Goal: Task Accomplishment & Management: Manage account settings

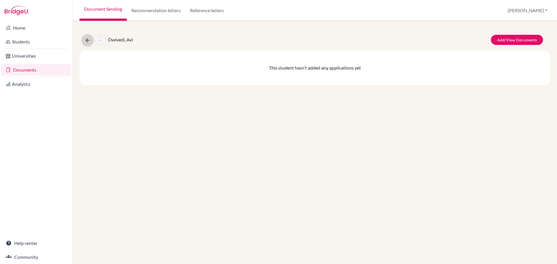
click at [87, 40] on icon at bounding box center [88, 40] width 6 height 6
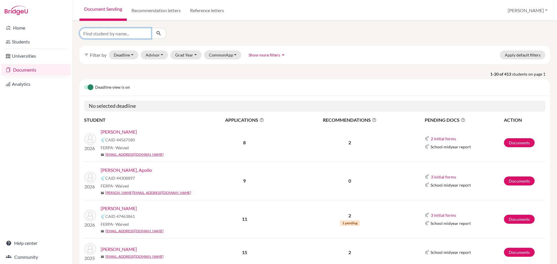
click at [118, 35] on input "Find student by name..." at bounding box center [116, 33] width 72 height 11
type input "america"
click button "submit" at bounding box center [158, 33] width 15 height 11
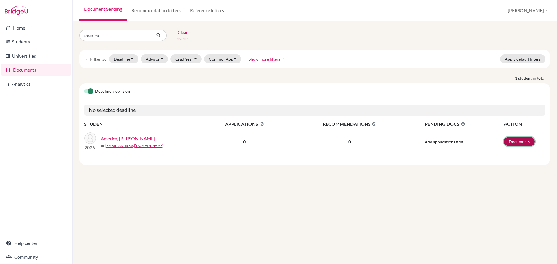
click at [523, 140] on link "Documents" at bounding box center [519, 141] width 31 height 9
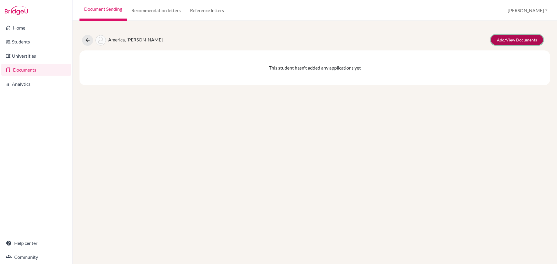
click at [507, 39] on link "Add/View Documents" at bounding box center [517, 40] width 52 height 10
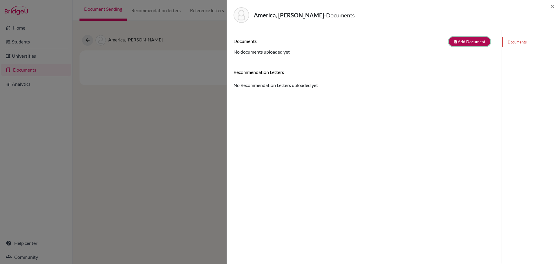
click at [469, 43] on button "note_add Add Document" at bounding box center [470, 41] width 42 height 9
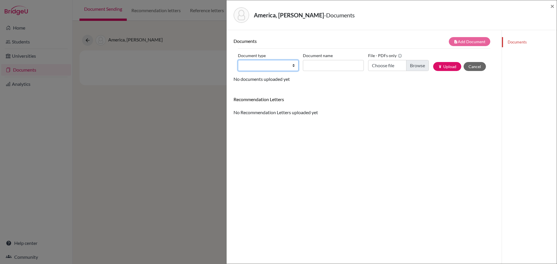
click at [292, 67] on select "Change explanation for Common App reports Counselor recommendation Internationa…" at bounding box center [268, 65] width 61 height 11
select select "2"
click at [238, 60] on select "Change explanation for Common App reports Counselor recommendation Internationa…" at bounding box center [268, 65] width 61 height 11
click at [316, 66] on input "Document name" at bounding box center [333, 65] width 61 height 11
type input "a"
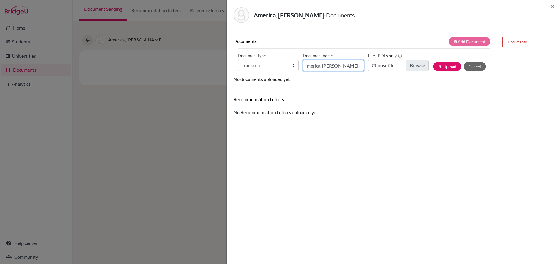
scroll to position [0, 5]
type input "America, Arthur - Transcript"
click at [417, 64] on input "Choose file" at bounding box center [398, 65] width 61 height 11
type input "C:\fakepath\America, Arthur - Transcript.pdf"
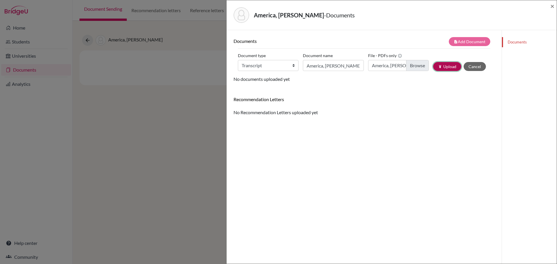
click at [441, 66] on button "publish Upload" at bounding box center [447, 66] width 28 height 9
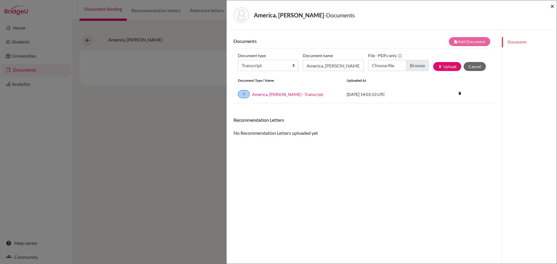
click at [551, 5] on span "×" at bounding box center [553, 6] width 4 height 8
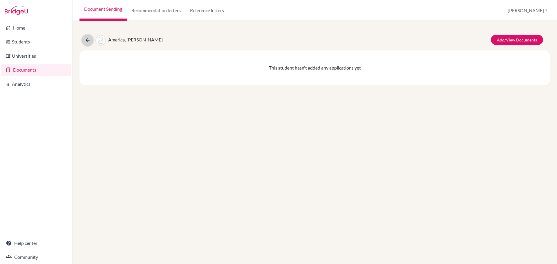
click at [89, 43] on button at bounding box center [87, 40] width 11 height 11
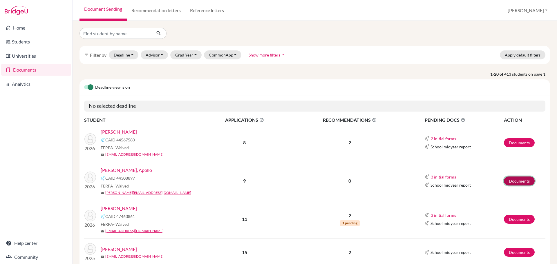
click at [513, 181] on link "Documents" at bounding box center [519, 181] width 31 height 9
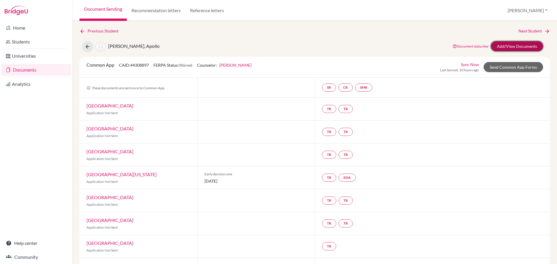
click at [507, 48] on link "Add/View Documents" at bounding box center [517, 46] width 52 height 10
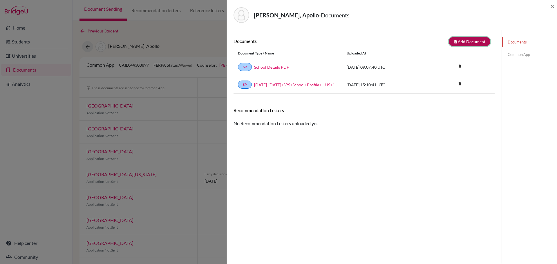
click at [470, 42] on button "note_add Add Document" at bounding box center [470, 41] width 42 height 9
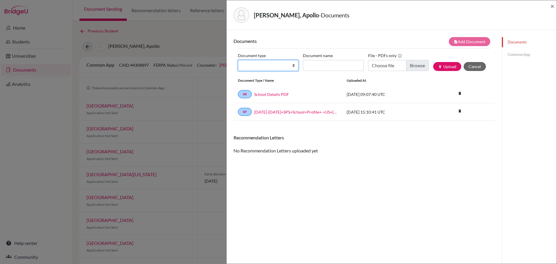
drag, startPoint x: 293, startPoint y: 66, endPoint x: 292, endPoint y: 70, distance: 4.4
click at [293, 66] on select "Change explanation for Common App reports Counselor recommendation Internationa…" at bounding box center [268, 65] width 61 height 11
select select "2"
click at [238, 60] on select "Change explanation for Common App reports Counselor recommendation Internationa…" at bounding box center [268, 65] width 61 height 11
click at [331, 65] on input "Document name" at bounding box center [333, 65] width 61 height 11
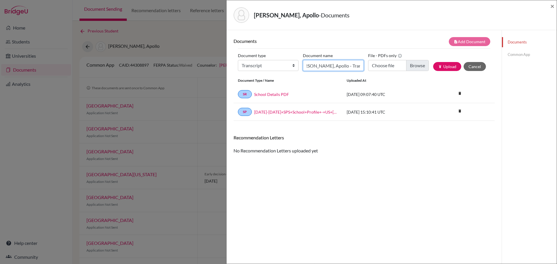
scroll to position [0, 11]
type input "Andreichuk, Apollo - Transcript"
click at [407, 67] on input "Choose file" at bounding box center [398, 65] width 61 height 11
type input "C:\fakepath\Andreichuk, Apollo - Transcript.pdf"
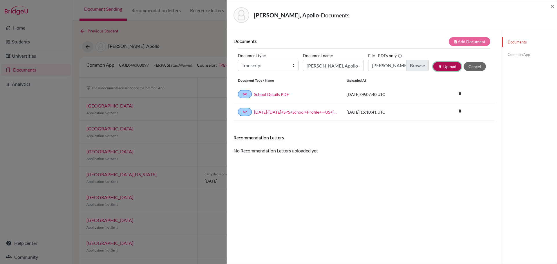
click at [444, 66] on button "publish Upload" at bounding box center [447, 66] width 28 height 9
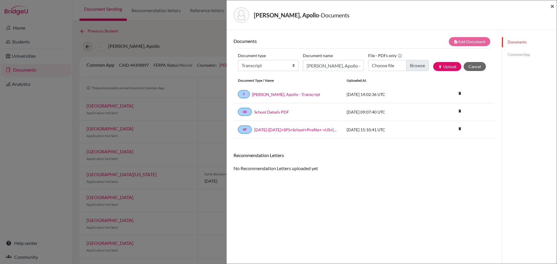
click at [551, 6] on span "×" at bounding box center [553, 6] width 4 height 8
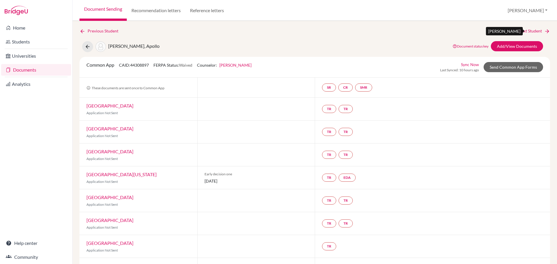
click at [524, 31] on link "Next Student" at bounding box center [535, 31] width 32 height 6
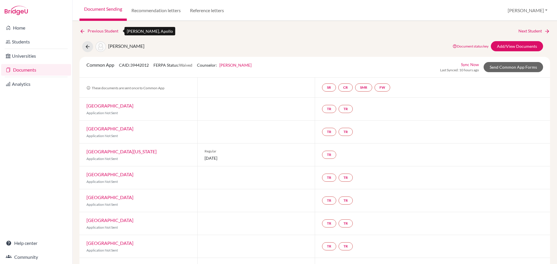
click at [97, 31] on link "Previous Student" at bounding box center [102, 31] width 44 height 6
click at [96, 31] on link "Previous Student" at bounding box center [102, 31] width 44 height 6
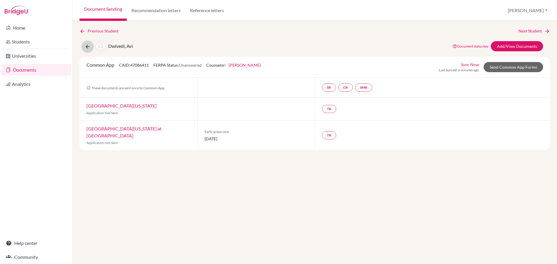
click at [88, 49] on icon at bounding box center [88, 47] width 6 height 6
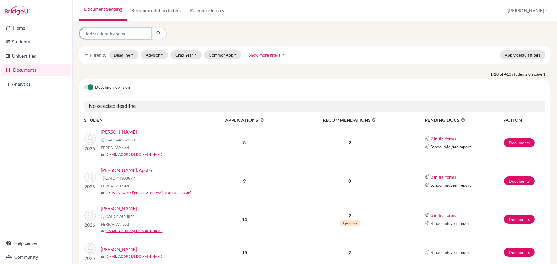
click at [113, 32] on input "Find student by name..." at bounding box center [116, 33] width 72 height 11
type input "calzia"
click button "submit" at bounding box center [158, 33] width 15 height 11
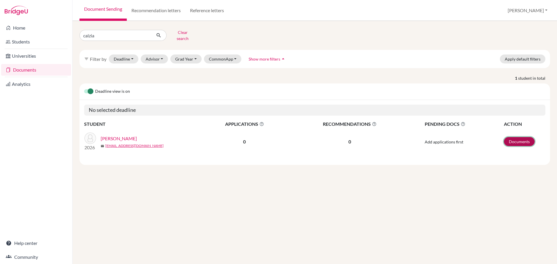
click at [521, 137] on link "Documents" at bounding box center [519, 141] width 31 height 9
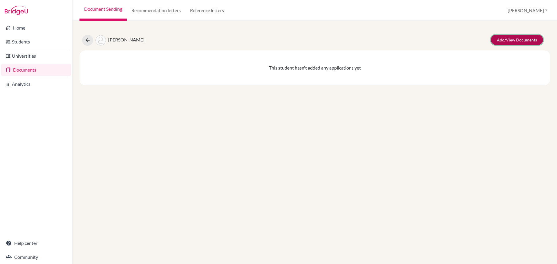
click at [508, 37] on link "Add/View Documents" at bounding box center [517, 40] width 52 height 10
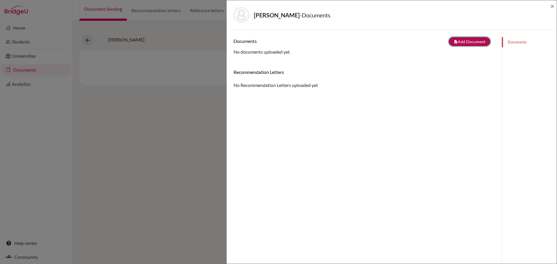
click at [470, 42] on button "note_add Add Document" at bounding box center [470, 41] width 42 height 9
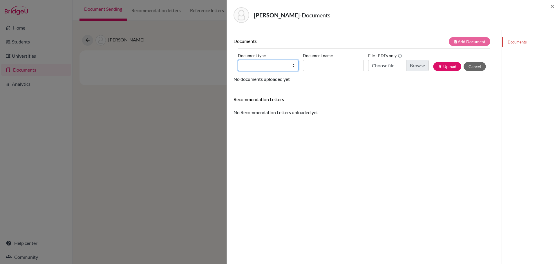
click at [293, 66] on select "Change explanation for Common App reports Counselor recommendation Internationa…" at bounding box center [268, 65] width 61 height 11
select select "2"
click at [238, 60] on select "Change explanation for Common App reports Counselor recommendation Internationa…" at bounding box center [268, 65] width 61 height 11
click at [318, 67] on input "Document name" at bounding box center [333, 65] width 61 height 11
type input "Calzia, Edward"
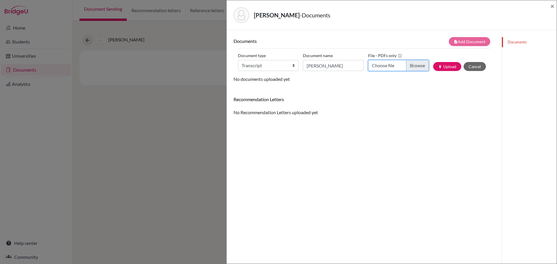
click at [418, 65] on input "Choose file" at bounding box center [398, 65] width 61 height 11
type input "C:\fakepath\Calzia, Edward - Transcript.pdf"
click at [337, 66] on input "Calzia, Edward" at bounding box center [333, 65] width 61 height 11
type input "Calzia, Edward - Transcript"
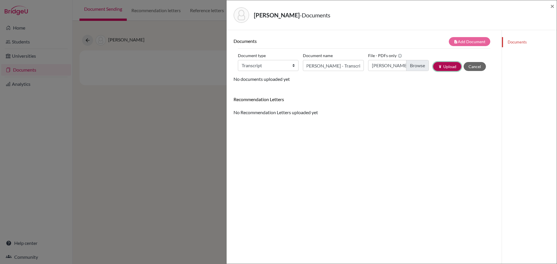
click at [441, 65] on button "publish Upload" at bounding box center [447, 66] width 28 height 9
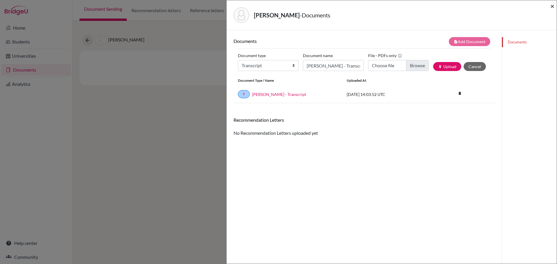
click at [552, 6] on span "×" at bounding box center [553, 6] width 4 height 8
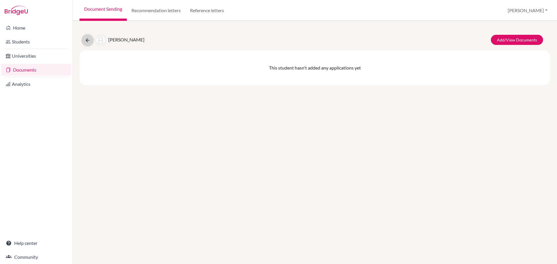
click at [89, 42] on icon at bounding box center [88, 40] width 6 height 6
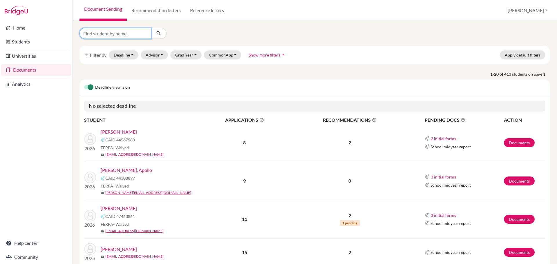
click at [127, 35] on input "Find student by name..." at bounding box center [116, 33] width 72 height 11
type input "daffey"
click button "submit" at bounding box center [158, 33] width 15 height 11
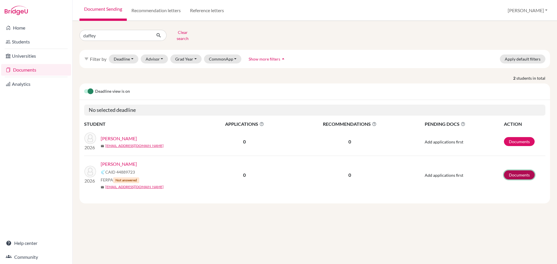
click at [521, 171] on link "Documents" at bounding box center [519, 175] width 31 height 9
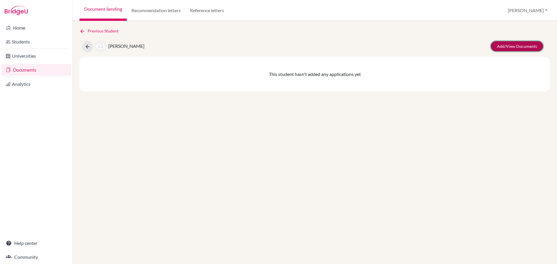
click at [510, 46] on link "Add/View Documents" at bounding box center [517, 46] width 52 height 10
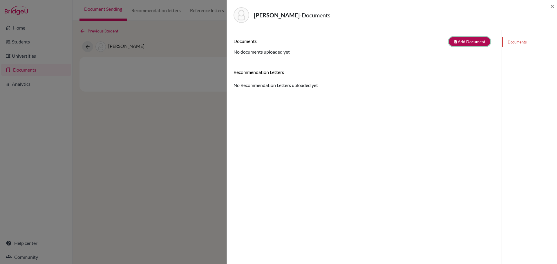
click at [468, 44] on button "note_add Add Document" at bounding box center [470, 41] width 42 height 9
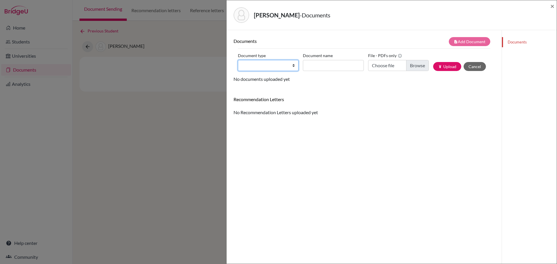
click at [292, 67] on select "Change explanation for Common App reports Counselor recommendation Internationa…" at bounding box center [268, 65] width 61 height 11
select select "2"
click at [238, 60] on select "Change explanation for Common App reports Counselor recommendation Internationa…" at bounding box center [268, 65] width 61 height 11
click at [316, 65] on input "Document name" at bounding box center [333, 65] width 61 height 11
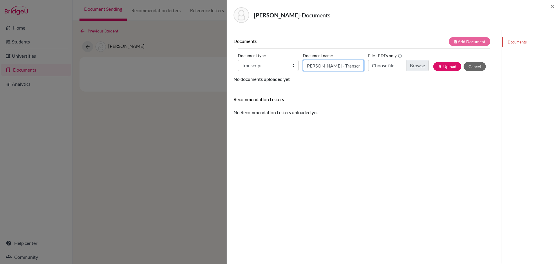
type input "Daffey, Wilder - Transcript"
click at [411, 67] on input "Choose file" at bounding box center [398, 65] width 61 height 11
type input "C:\fakepath\Daffey, Wilder - Transcript.pdf"
click at [447, 65] on button "publish Upload" at bounding box center [447, 66] width 28 height 9
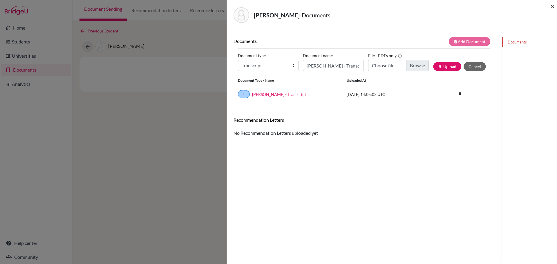
click at [551, 6] on span "×" at bounding box center [553, 6] width 4 height 8
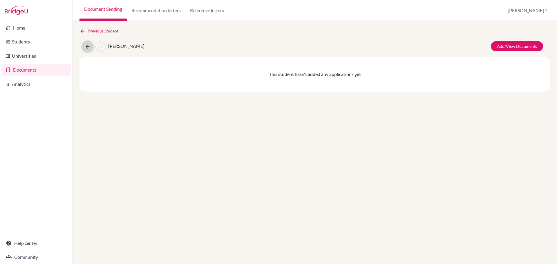
click at [86, 48] on icon at bounding box center [88, 47] width 6 height 6
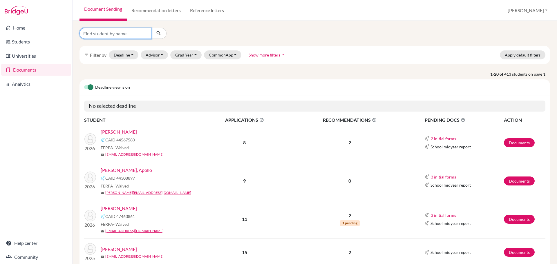
drag, startPoint x: 112, startPoint y: 33, endPoint x: 109, endPoint y: 32, distance: 3.1
click at [112, 33] on input "Find student by name..." at bounding box center [116, 33] width 72 height 11
type input "[PERSON_NAME]"
click button "submit" at bounding box center [158, 33] width 15 height 11
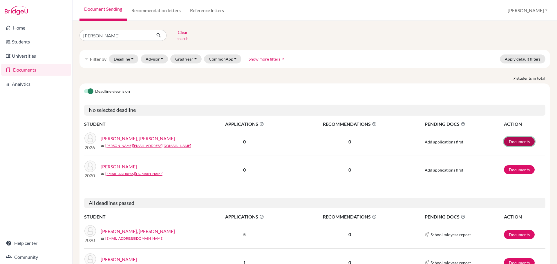
click at [522, 137] on link "Documents" at bounding box center [519, 141] width 31 height 9
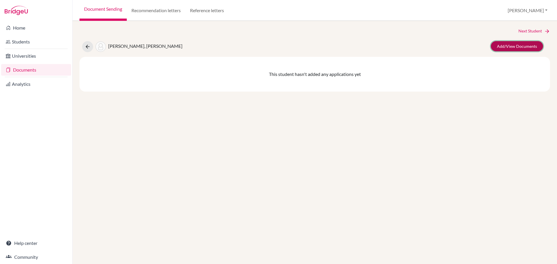
click at [504, 46] on link "Add/View Documents" at bounding box center [517, 46] width 52 height 10
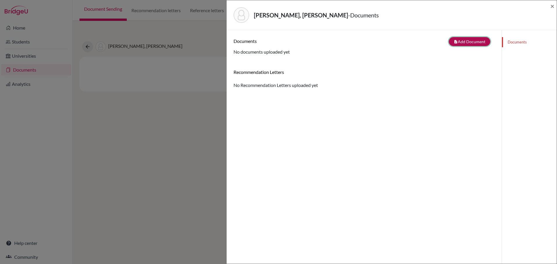
click at [462, 42] on button "note_add Add Document" at bounding box center [470, 41] width 42 height 9
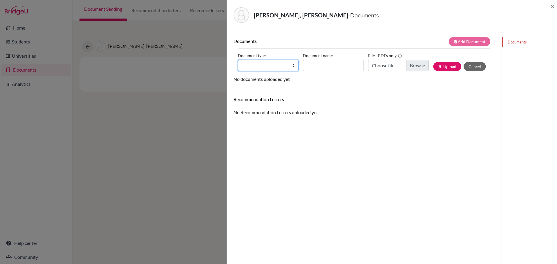
click at [291, 67] on select "Change explanation for Common App reports Counselor recommendation Internationa…" at bounding box center [268, 65] width 61 height 11
select select "2"
click at [238, 60] on select "Change explanation for Common App reports Counselor recommendation Internationa…" at bounding box center [268, 65] width 61 height 11
click at [319, 63] on input "Document name" at bounding box center [333, 65] width 61 height 11
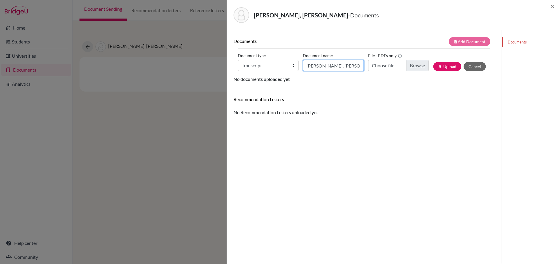
type input "David, Austen - Transcript"
click at [408, 65] on input "Choose file" at bounding box center [398, 65] width 61 height 11
type input "C:\fakepath\David, Austen - Transcript.pdf"
click at [441, 68] on button "publish Upload" at bounding box center [447, 66] width 28 height 9
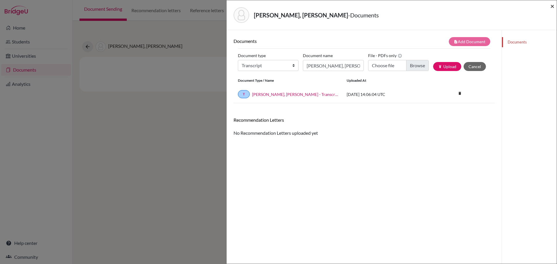
click at [552, 7] on span "×" at bounding box center [553, 6] width 4 height 8
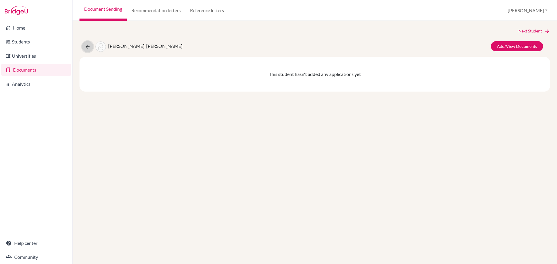
click at [87, 48] on icon at bounding box center [88, 47] width 6 height 6
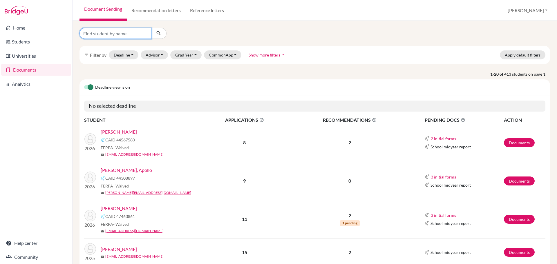
click at [123, 33] on input "Find student by name..." at bounding box center [116, 33] width 72 height 11
type input "desti"
click button "submit" at bounding box center [158, 33] width 15 height 11
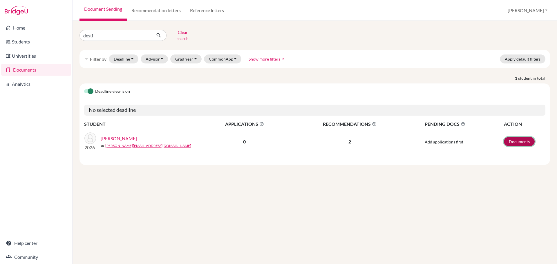
click at [515, 139] on link "Documents" at bounding box center [519, 141] width 31 height 9
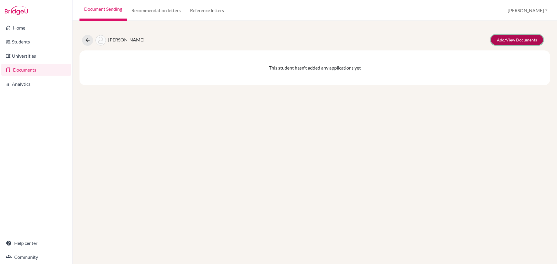
click at [515, 40] on link "Add/View Documents" at bounding box center [517, 40] width 52 height 10
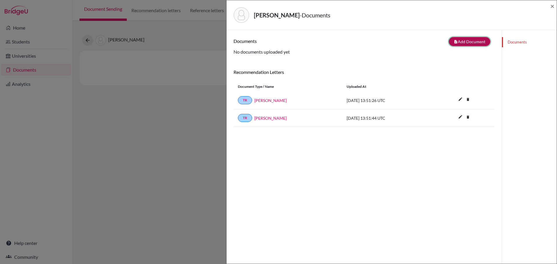
click at [472, 39] on button "note_add Add Document" at bounding box center [470, 41] width 42 height 9
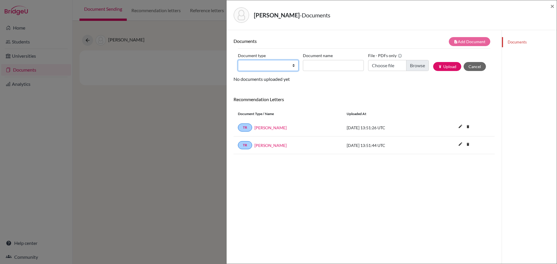
click at [293, 67] on select "Change explanation for Common App reports Counselor recommendation Internationa…" at bounding box center [268, 65] width 61 height 11
select select "2"
click at [238, 60] on select "Change explanation for Common App reports Counselor recommendation Internationa…" at bounding box center [268, 65] width 61 height 11
click at [318, 64] on input "Document name" at bounding box center [333, 65] width 61 height 11
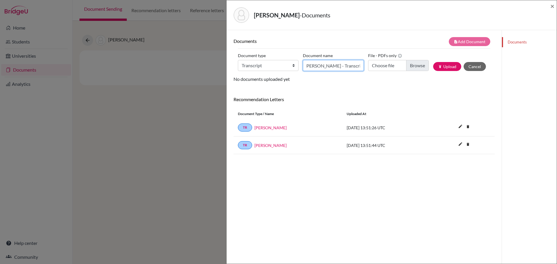
type input "Destito, Oliver - Transcript"
click at [408, 68] on input "Choose file" at bounding box center [398, 65] width 61 height 11
type input "C:\fakepath\Destito, Oliver - Transcript.pdf"
click at [444, 68] on button "publish Upload" at bounding box center [447, 66] width 28 height 9
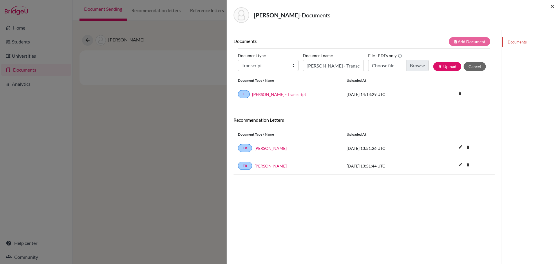
drag, startPoint x: 551, startPoint y: 7, endPoint x: 547, endPoint y: 10, distance: 4.8
click at [551, 7] on span "×" at bounding box center [553, 6] width 4 height 8
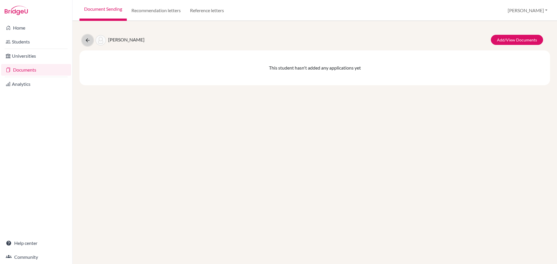
click at [87, 44] on button at bounding box center [87, 40] width 11 height 11
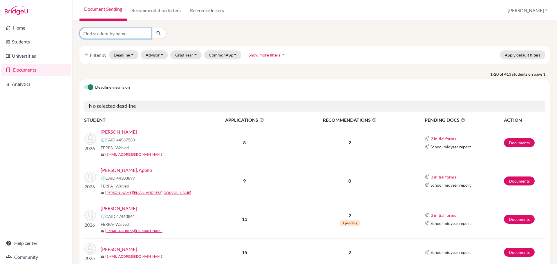
click at [118, 33] on input "Find student by name..." at bounding box center [116, 33] width 72 height 11
type input "hill"
click button "submit" at bounding box center [158, 33] width 15 height 11
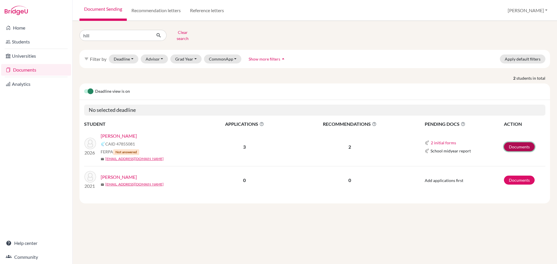
click at [518, 144] on link "Documents" at bounding box center [519, 147] width 31 height 9
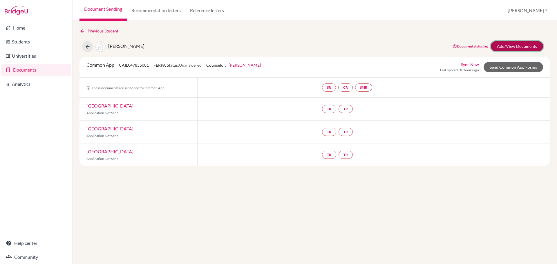
click at [504, 46] on link "Add/View Documents" at bounding box center [517, 46] width 52 height 10
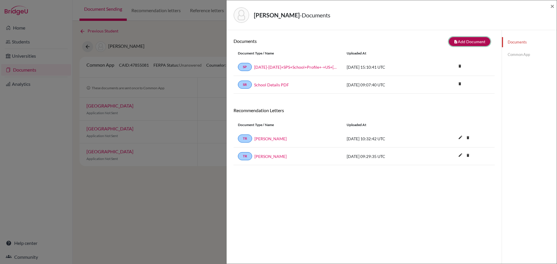
click at [474, 42] on button "note_add Add Document" at bounding box center [470, 41] width 42 height 9
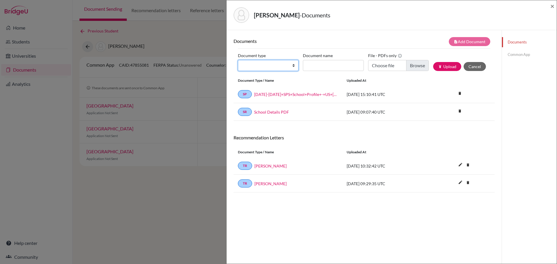
drag, startPoint x: 292, startPoint y: 66, endPoint x: 288, endPoint y: 69, distance: 5.2
click at [292, 66] on select "Change explanation for Common App reports Counselor recommendation Internationa…" at bounding box center [268, 65] width 61 height 11
select select "2"
click at [238, 60] on select "Change explanation for Common App reports Counselor recommendation Internationa…" at bounding box center [268, 65] width 61 height 11
click at [314, 71] on input "Document name" at bounding box center [333, 65] width 61 height 11
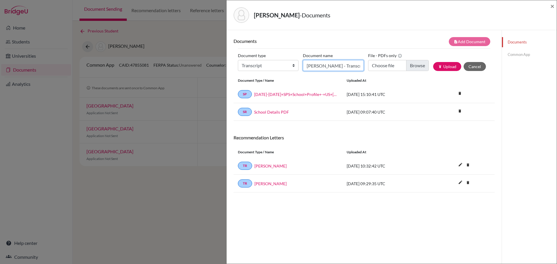
type input "Hill, Thomas - Transcript"
click at [414, 66] on input "Choose file" at bounding box center [398, 65] width 61 height 11
type input "C:\fakepath\Hill, Thomas - Transcript.pdf"
click at [446, 69] on button "publish Upload" at bounding box center [447, 66] width 28 height 9
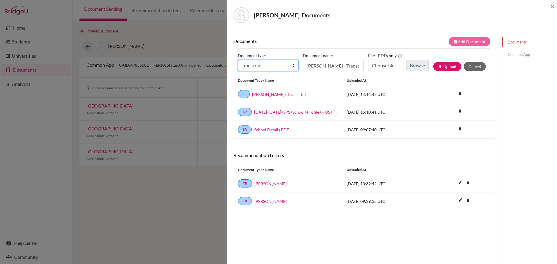
click at [292, 66] on select "Change explanation for Common App reports Counselor recommendation Internationa…" at bounding box center [268, 65] width 61 height 11
select select "2"
click at [238, 60] on select "Change explanation for Common App reports Counselor recommendation Internationa…" at bounding box center [268, 65] width 61 height 11
click at [349, 66] on input "Hill, Thomas - Transcript" at bounding box center [333, 65] width 61 height 11
type input "Perdon, Maxim"
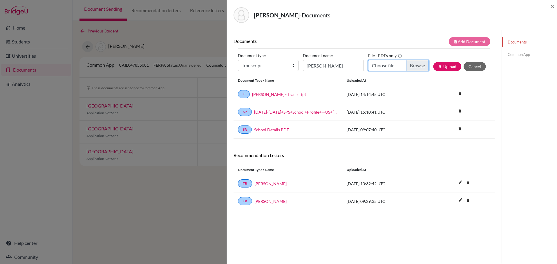
click at [414, 64] on input "Choose file" at bounding box center [398, 65] width 61 height 11
type input "C:\fakepath\Perdon, Maximilien - Transcript.pdf"
click at [341, 66] on input "Perdon, Maxim" at bounding box center [333, 65] width 61 height 11
type input "Perdon, Maximilien - Transcript"
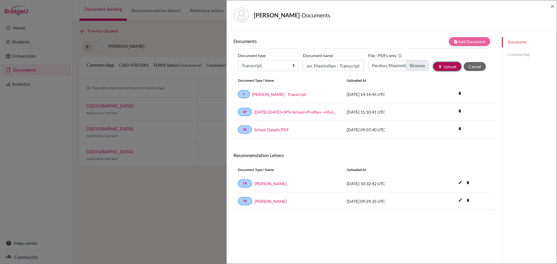
click at [442, 64] on button "publish Upload" at bounding box center [447, 66] width 28 height 9
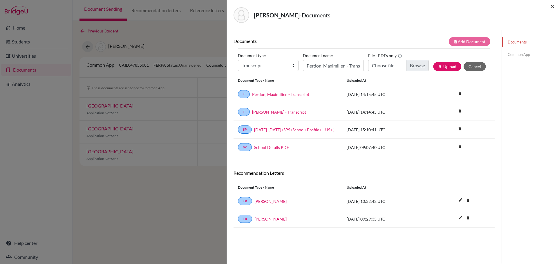
click at [551, 6] on span "×" at bounding box center [553, 6] width 4 height 8
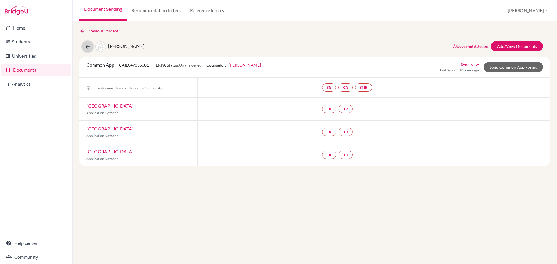
click at [86, 47] on icon at bounding box center [88, 47] width 6 height 6
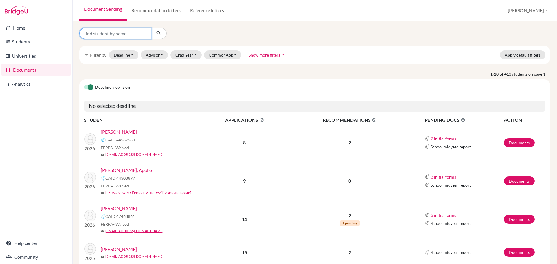
drag, startPoint x: 122, startPoint y: 33, endPoint x: 119, endPoint y: 33, distance: 3.0
click at [122, 33] on input "Find student by name..." at bounding box center [116, 33] width 72 height 11
type input "shar"
click button "submit" at bounding box center [158, 33] width 15 height 11
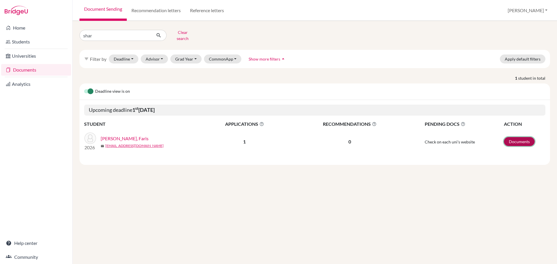
click at [518, 138] on link "Documents" at bounding box center [519, 141] width 31 height 9
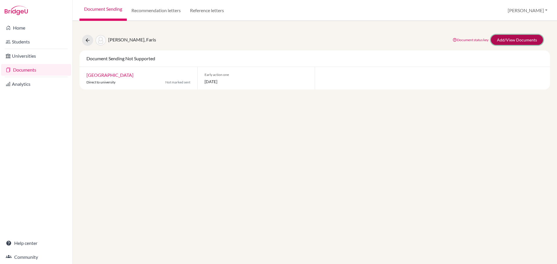
click at [517, 39] on link "Add/View Documents" at bounding box center [517, 40] width 52 height 10
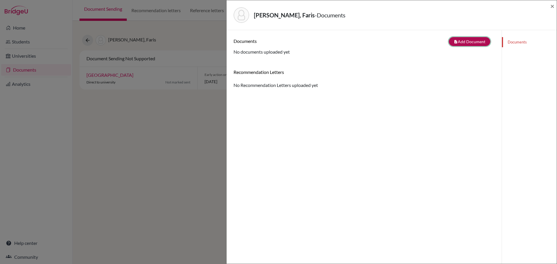
click at [463, 41] on button "note_add Add Document" at bounding box center [470, 41] width 42 height 9
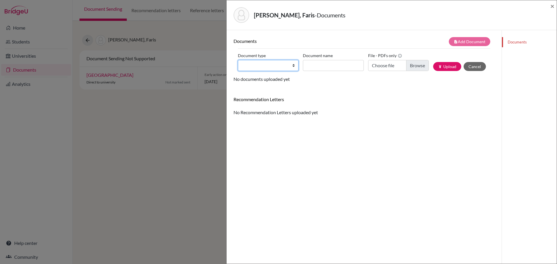
click at [293, 66] on select "Change explanation for Common App reports Counselor recommendation Internationa…" at bounding box center [268, 65] width 61 height 11
select select "2"
click at [238, 60] on select "Change explanation for Common App reports Counselor recommendation Internationa…" at bounding box center [268, 65] width 61 height 11
click at [416, 64] on input "Choose file" at bounding box center [398, 65] width 61 height 11
type input "C:\fakepath\Sharaiha, Faris - Transcript.pdf"
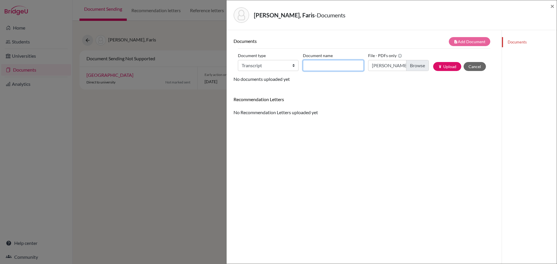
drag, startPoint x: 335, startPoint y: 64, endPoint x: 327, endPoint y: 64, distance: 8.4
click at [335, 64] on input "Document name" at bounding box center [333, 65] width 61 height 11
type input "Sharaiha, Faris - Transcript"
click at [446, 64] on button "publish Upload" at bounding box center [447, 66] width 28 height 9
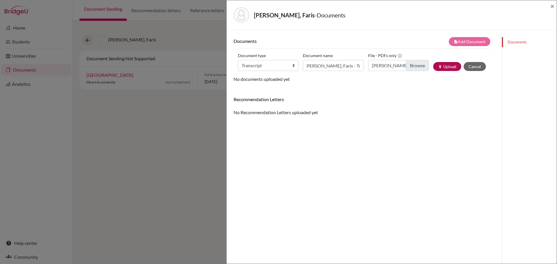
scroll to position [0, 0]
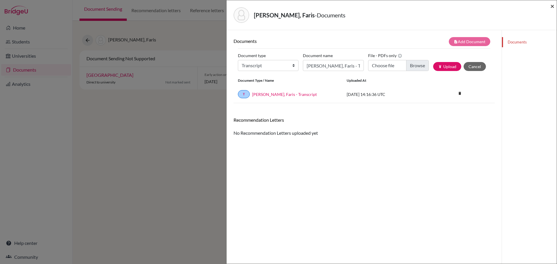
click at [553, 6] on span "×" at bounding box center [553, 6] width 4 height 8
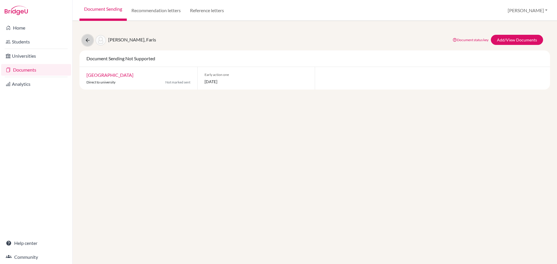
click at [90, 39] on icon at bounding box center [88, 40] width 6 height 6
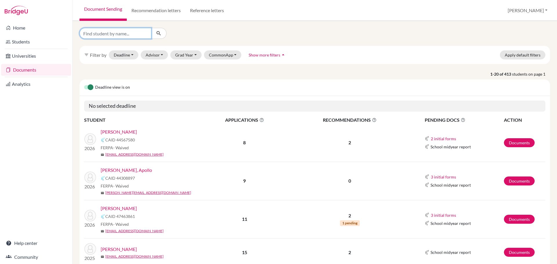
drag, startPoint x: 113, startPoint y: 32, endPoint x: 110, endPoint y: 30, distance: 3.5
click at [113, 32] on input "Find student by name..." at bounding box center [116, 33] width 72 height 11
type input "si"
click button "submit" at bounding box center [158, 33] width 15 height 11
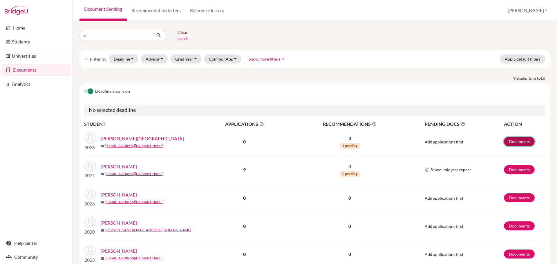
click at [512, 138] on link "Documents" at bounding box center [519, 141] width 31 height 9
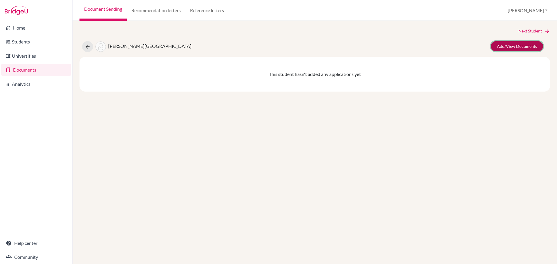
click at [513, 47] on link "Add/View Documents" at bounding box center [517, 46] width 52 height 10
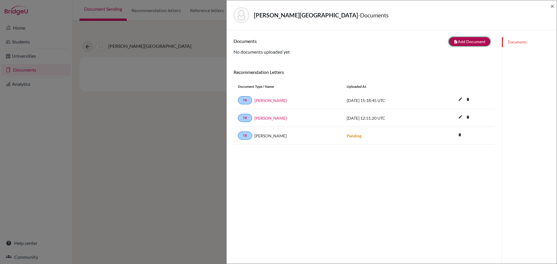
click at [466, 42] on button "note_add Add Document" at bounding box center [470, 41] width 42 height 9
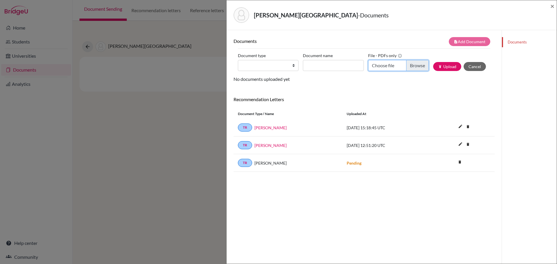
click at [409, 67] on input "Choose file" at bounding box center [398, 65] width 61 height 11
type input "C:\fakepath\[PERSON_NAME] - Transcript.pdf"
click at [315, 66] on input "Document name" at bounding box center [333, 65] width 61 height 11
type input "[PERSON_NAME] - Transcript"
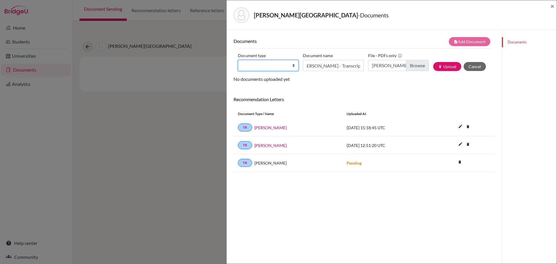
drag, startPoint x: 293, startPoint y: 67, endPoint x: 290, endPoint y: 68, distance: 3.2
click at [293, 67] on select "Change explanation for Common App reports Counselor recommendation Internationa…" at bounding box center [268, 65] width 61 height 11
select select "2"
click at [238, 60] on select "Change explanation for Common App reports Counselor recommendation Internationa…" at bounding box center [268, 65] width 61 height 11
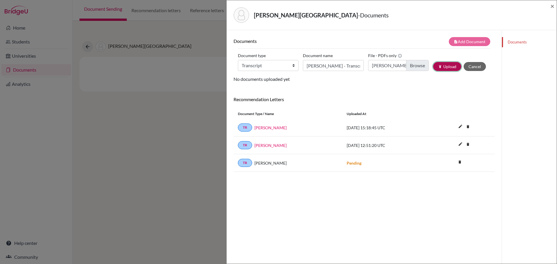
click at [443, 69] on button "publish Upload" at bounding box center [447, 66] width 28 height 9
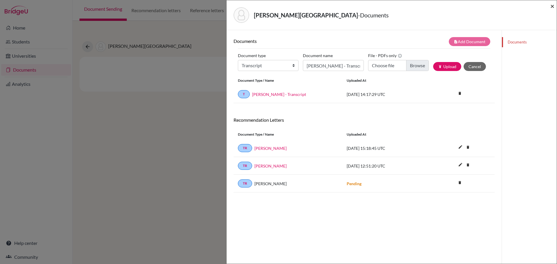
click at [552, 6] on span "×" at bounding box center [553, 6] width 4 height 8
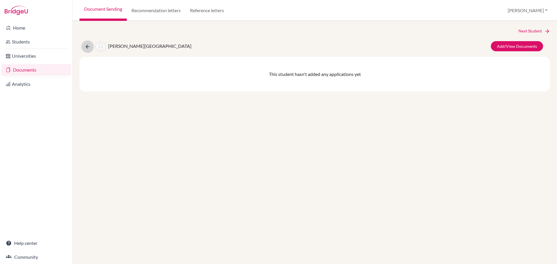
click at [89, 48] on icon at bounding box center [88, 47] width 6 height 6
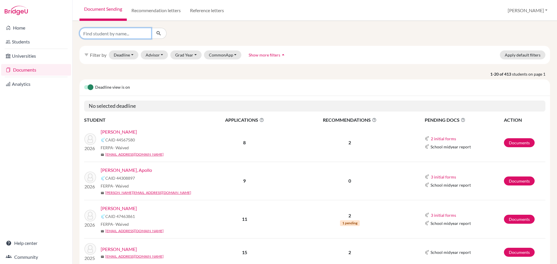
click at [107, 35] on input "Find student by name..." at bounding box center [116, 33] width 72 height 11
type input "dosh"
click button "submit" at bounding box center [158, 33] width 15 height 11
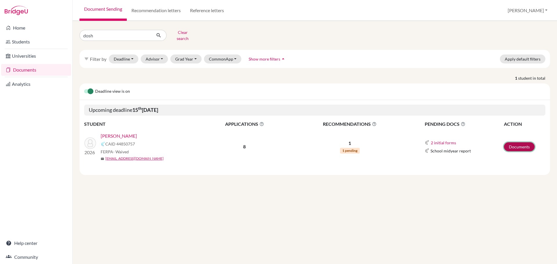
click at [514, 143] on link "Documents" at bounding box center [519, 147] width 31 height 9
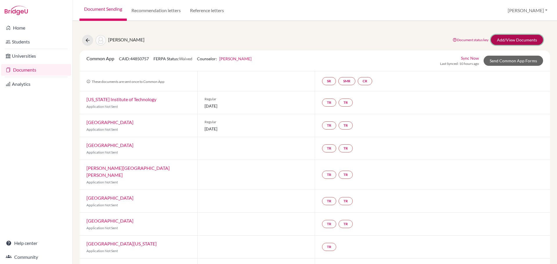
click at [504, 38] on link "Add/View Documents" at bounding box center [517, 40] width 52 height 10
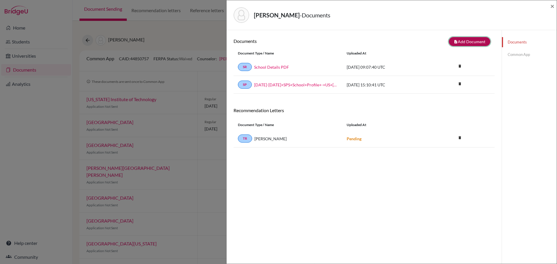
click at [470, 39] on button "note_add Add Document" at bounding box center [470, 41] width 42 height 9
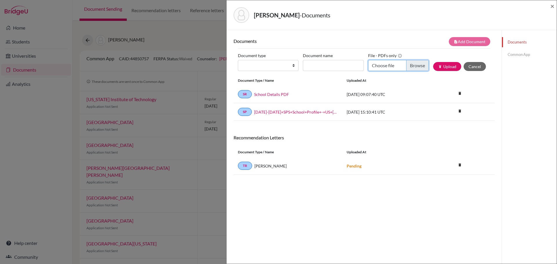
click at [417, 68] on input "Choose file" at bounding box center [398, 65] width 61 height 11
type input "C:\fakepath\[PERSON_NAME] - Transcript.pdf"
click at [292, 66] on select "Change explanation for Common App reports Counselor recommendation Internationa…" at bounding box center [268, 65] width 61 height 11
select select "2"
click at [238, 60] on select "Change explanation for Common App reports Counselor recommendation Internationa…" at bounding box center [268, 65] width 61 height 11
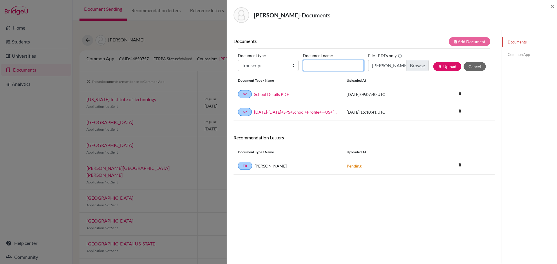
click at [318, 70] on input "Document name" at bounding box center [333, 65] width 61 height 11
type input "s"
type input "d"
type input "[PERSON_NAME] - Transcript"
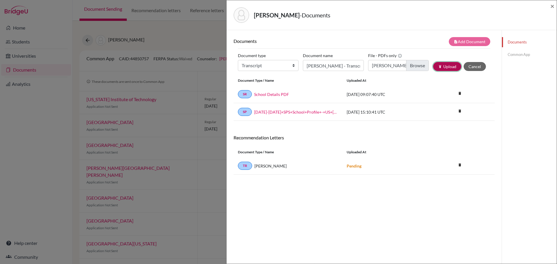
click at [444, 67] on button "publish Upload" at bounding box center [447, 66] width 28 height 9
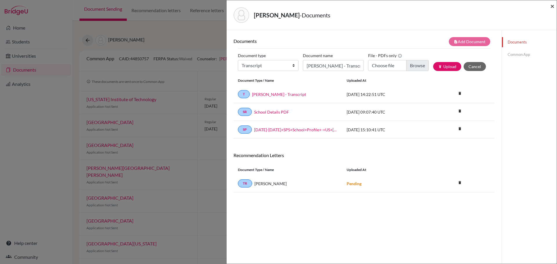
click at [551, 6] on span "×" at bounding box center [553, 6] width 4 height 8
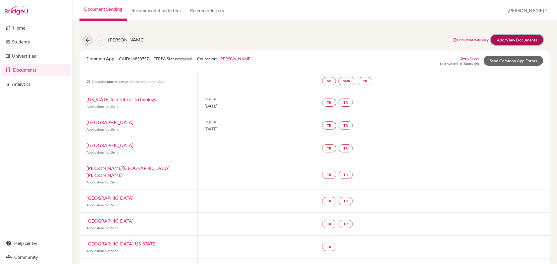
click at [512, 39] on link "Add/View Documents" at bounding box center [517, 40] width 52 height 10
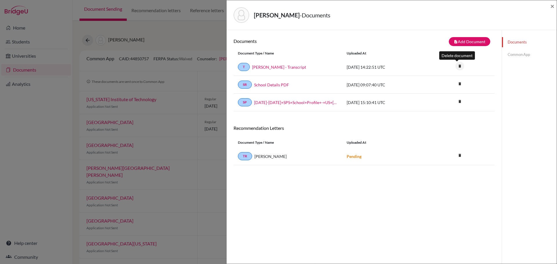
click at [458, 67] on icon "delete" at bounding box center [460, 66] width 9 height 9
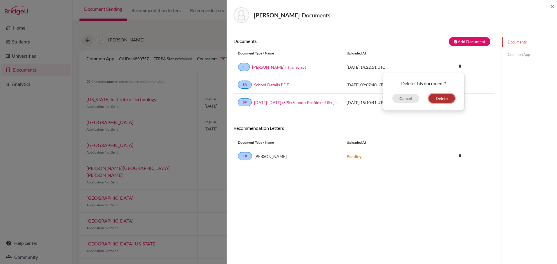
click at [435, 97] on button "Delete" at bounding box center [442, 98] width 26 height 9
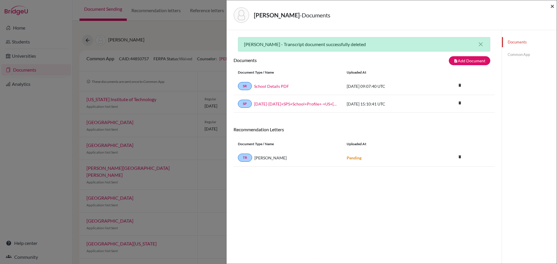
click at [551, 6] on span "×" at bounding box center [553, 6] width 4 height 8
